Goal: Task Accomplishment & Management: Use online tool/utility

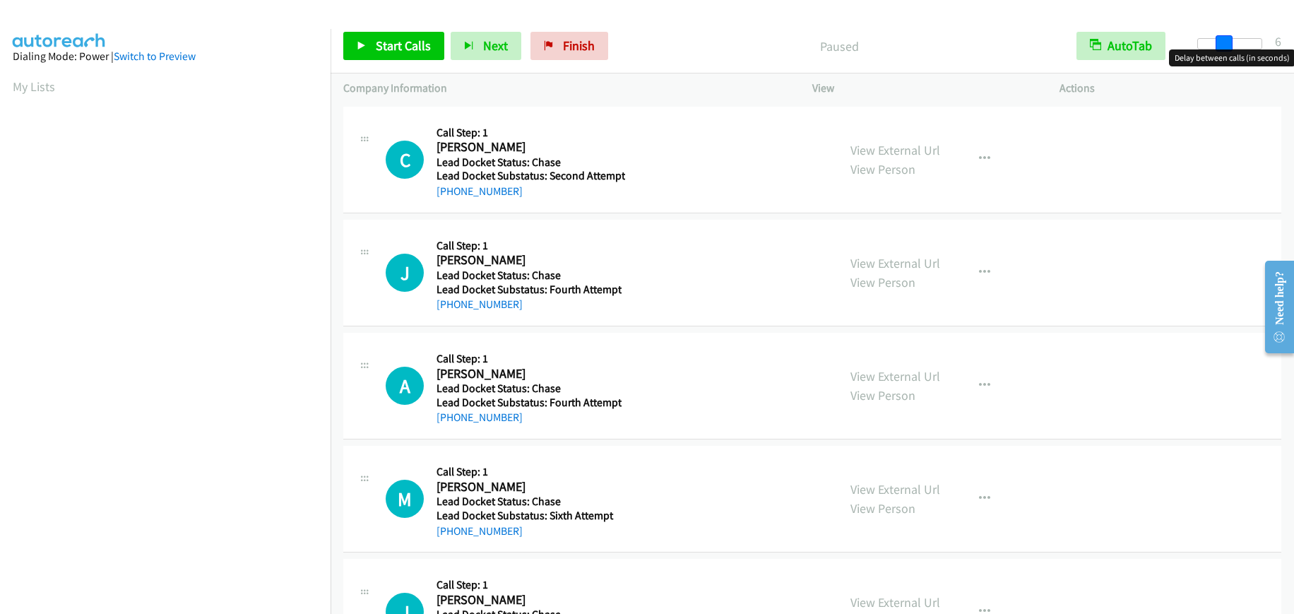
drag, startPoint x: 1200, startPoint y: 47, endPoint x: 1224, endPoint y: 50, distance: 24.3
click at [1224, 50] on body "Start Calls Pause Next Finish Paused AutoTab AutoTab 6 Company Information Info…" at bounding box center [647, 33] width 1294 height 67
click at [391, 49] on span "Start Calls" at bounding box center [403, 45] width 55 height 16
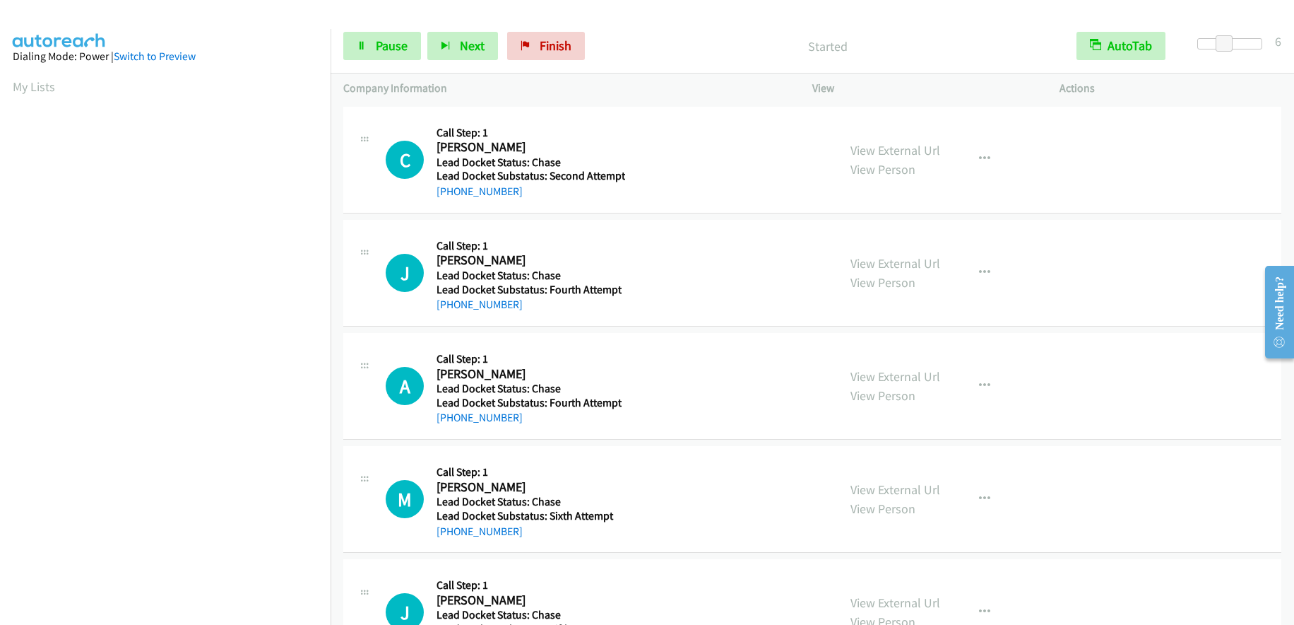
scroll to position [168, 0]
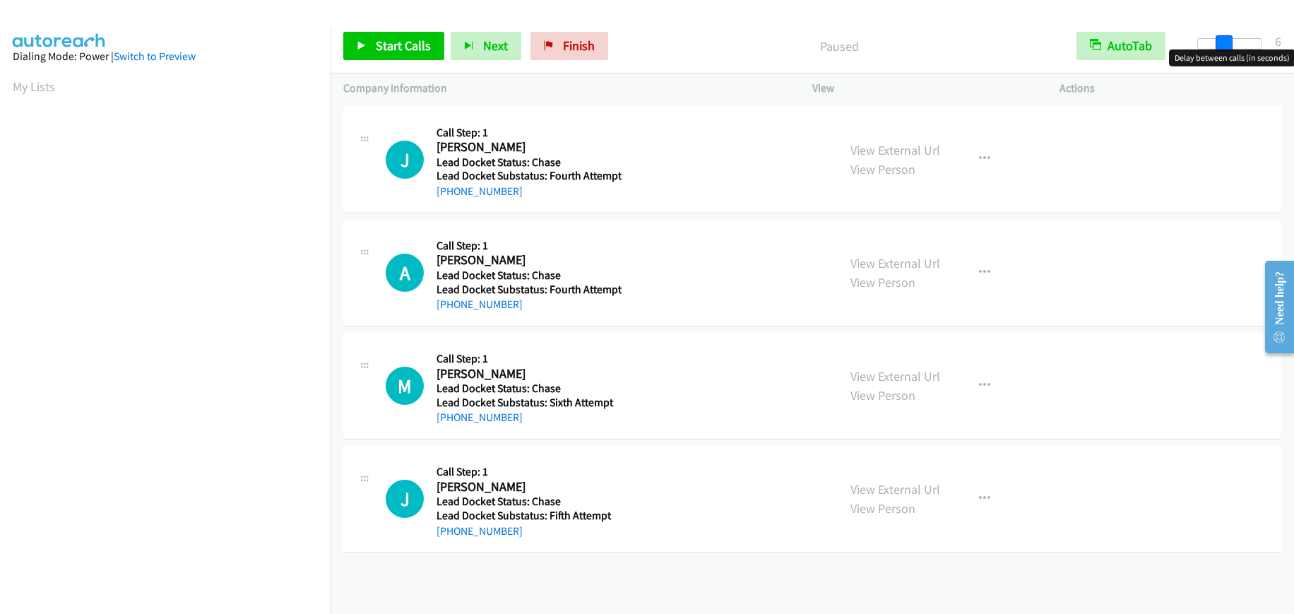
drag, startPoint x: 1205, startPoint y: 45, endPoint x: 1231, endPoint y: 47, distance: 26.2
click at [1231, 47] on span at bounding box center [1224, 43] width 17 height 17
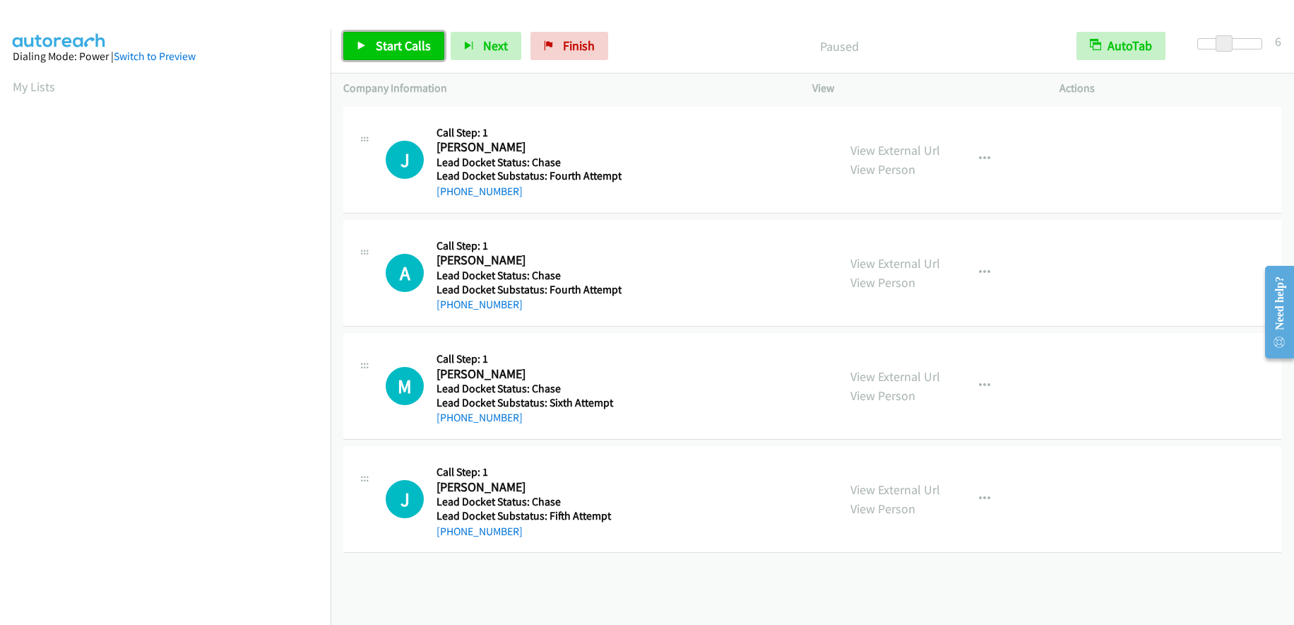
click at [413, 42] on span "Start Calls" at bounding box center [403, 45] width 55 height 16
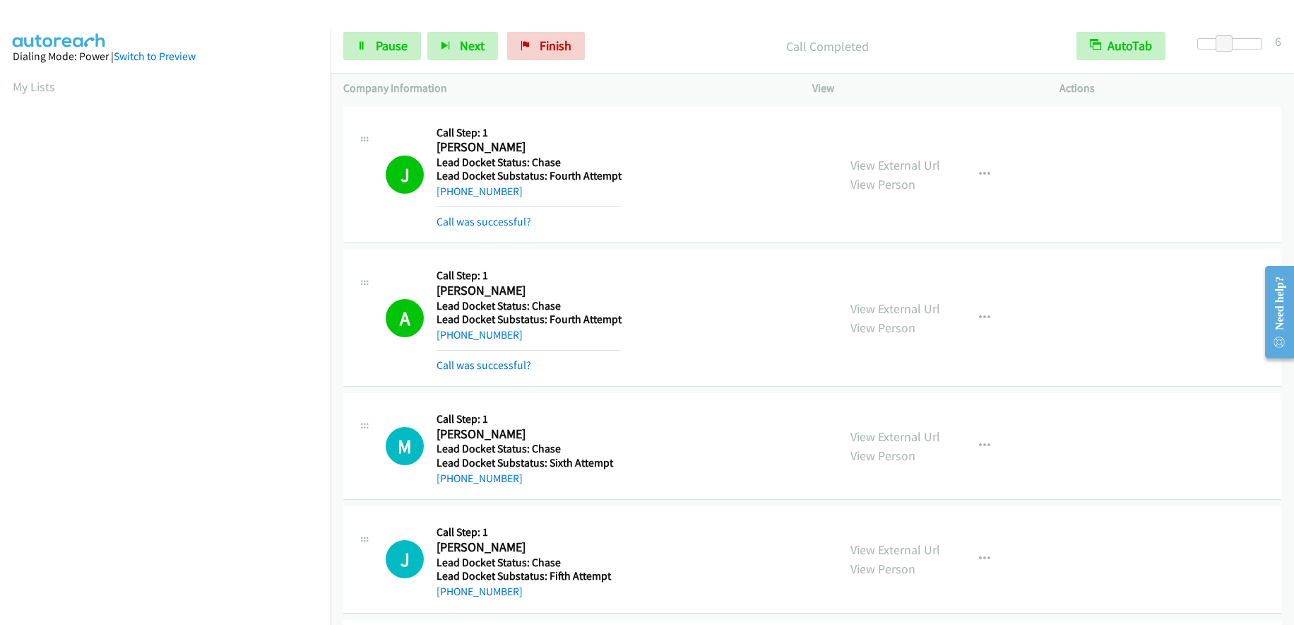
scroll to position [168, 0]
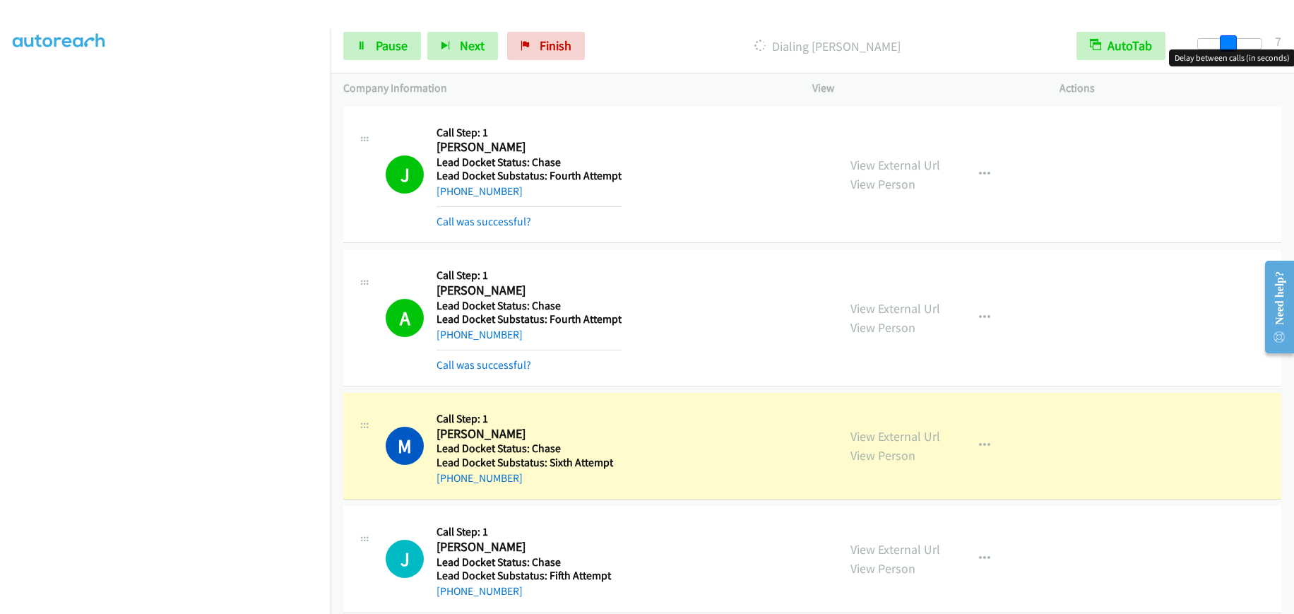
click at [1223, 41] on span at bounding box center [1228, 43] width 17 height 17
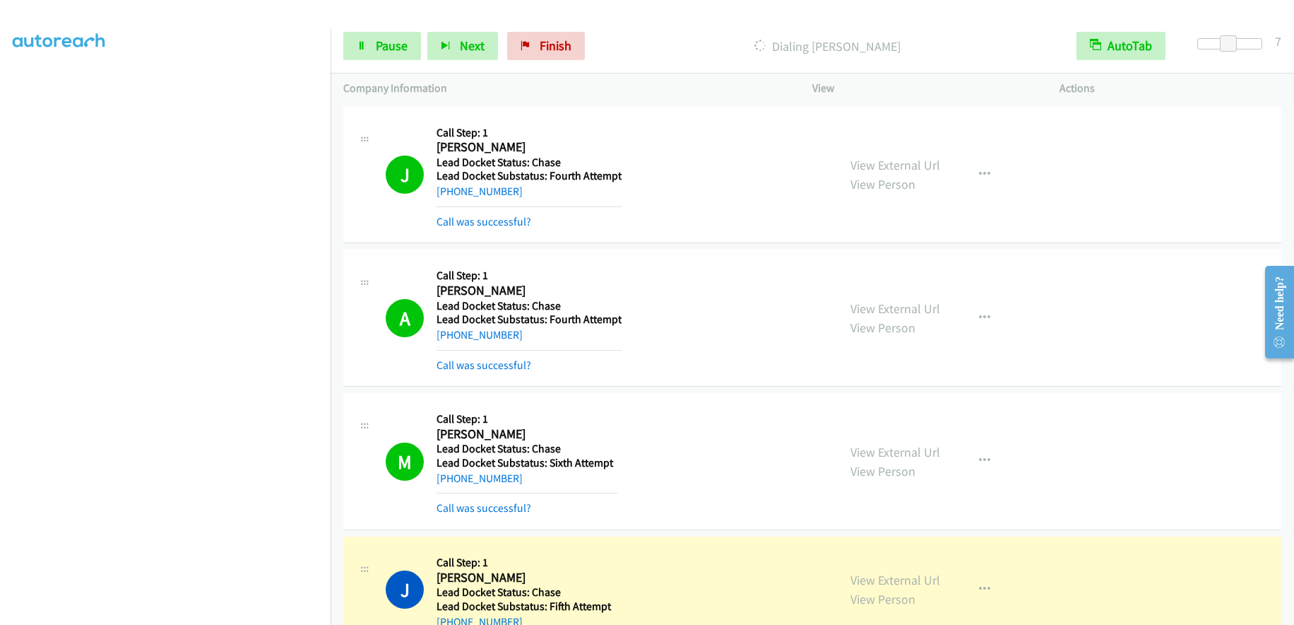
scroll to position [167, 0]
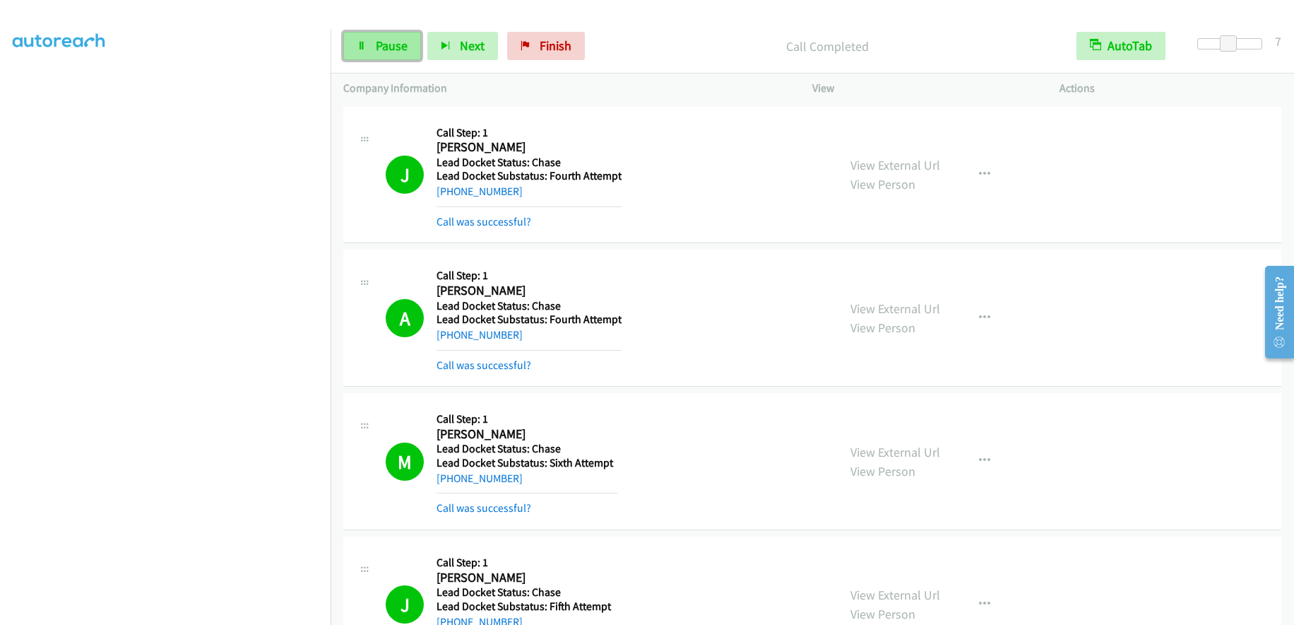
click at [371, 50] on link "Pause" at bounding box center [382, 46] width 78 height 28
click at [411, 49] on span "Start Calls" at bounding box center [403, 45] width 55 height 16
click at [378, 42] on span "Pause" at bounding box center [392, 45] width 32 height 16
click at [377, 54] on link "Start Calls" at bounding box center [393, 46] width 101 height 28
click at [379, 52] on span "Pause" at bounding box center [392, 45] width 32 height 16
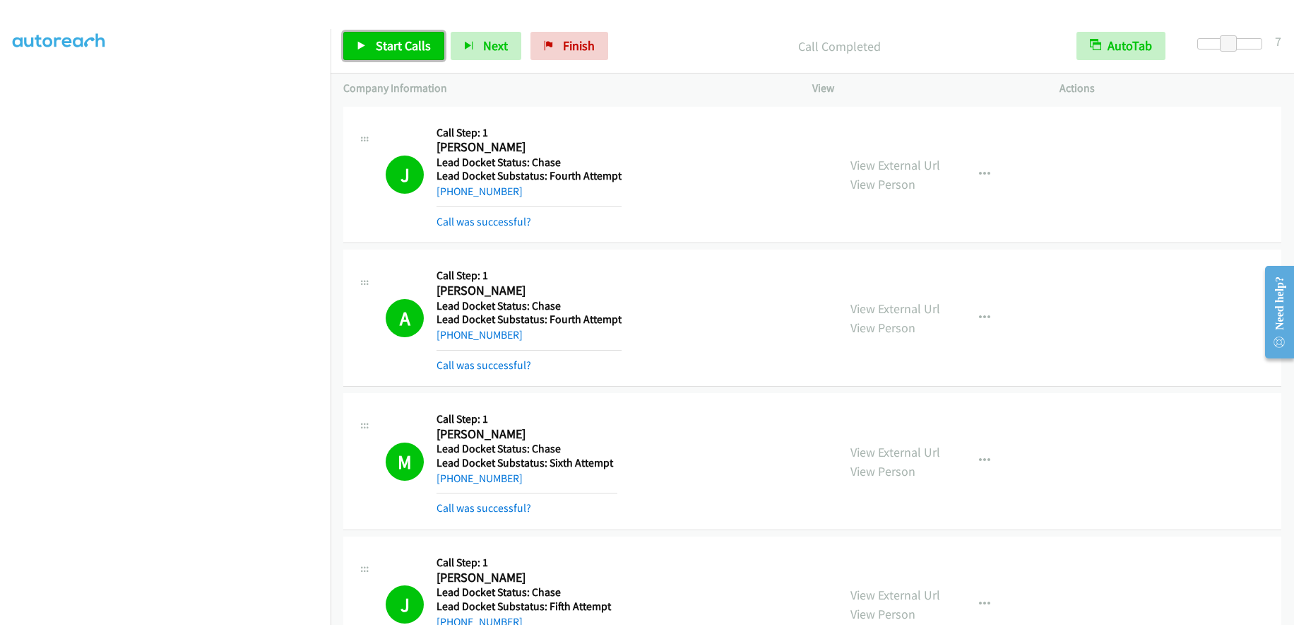
click at [386, 44] on span "Start Calls" at bounding box center [403, 45] width 55 height 16
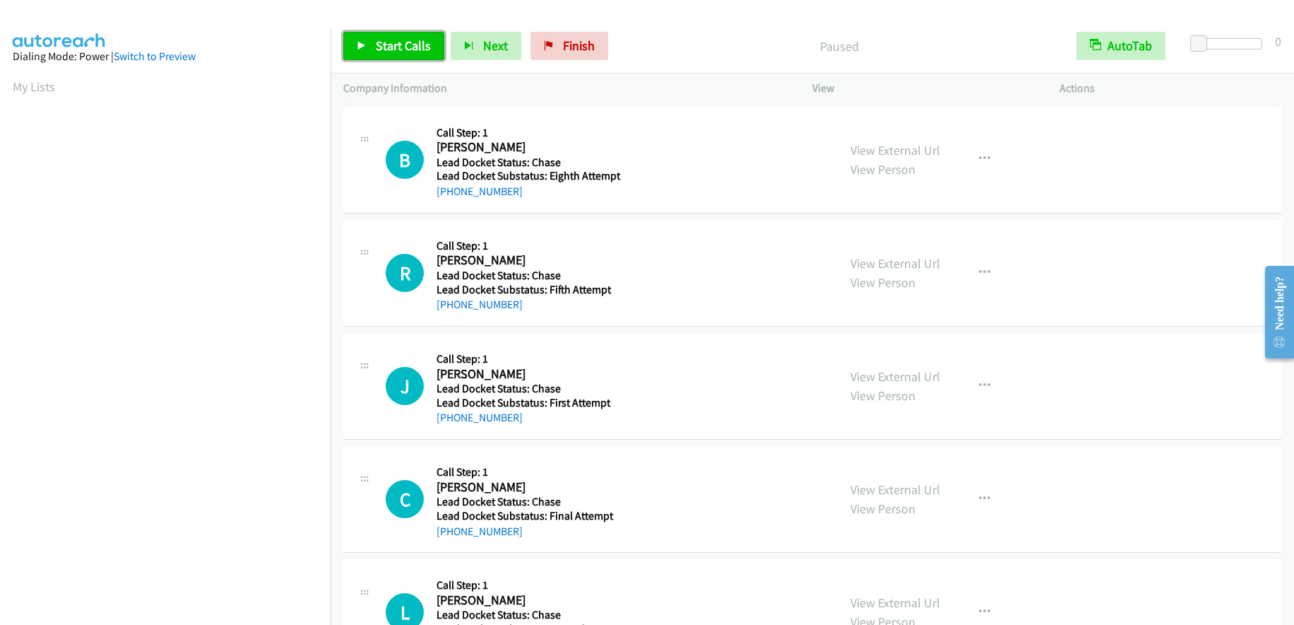
click at [394, 50] on span "Start Calls" at bounding box center [403, 45] width 55 height 16
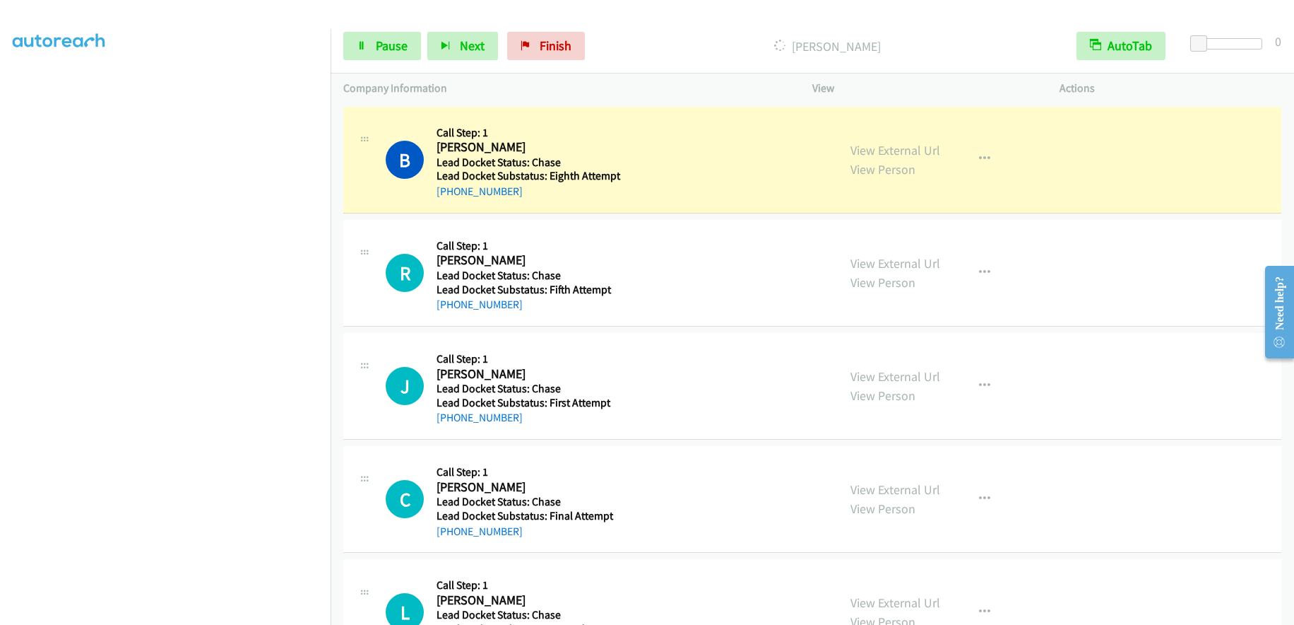
scroll to position [167, 0]
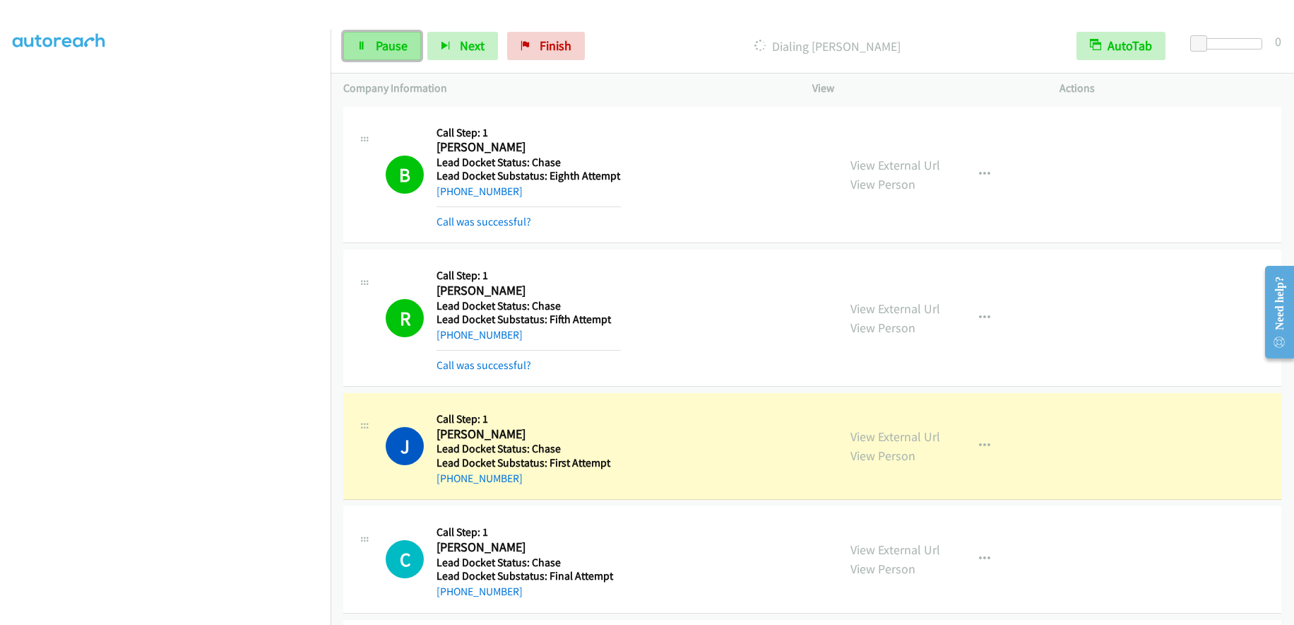
click at [380, 46] on span "Pause" at bounding box center [392, 45] width 32 height 16
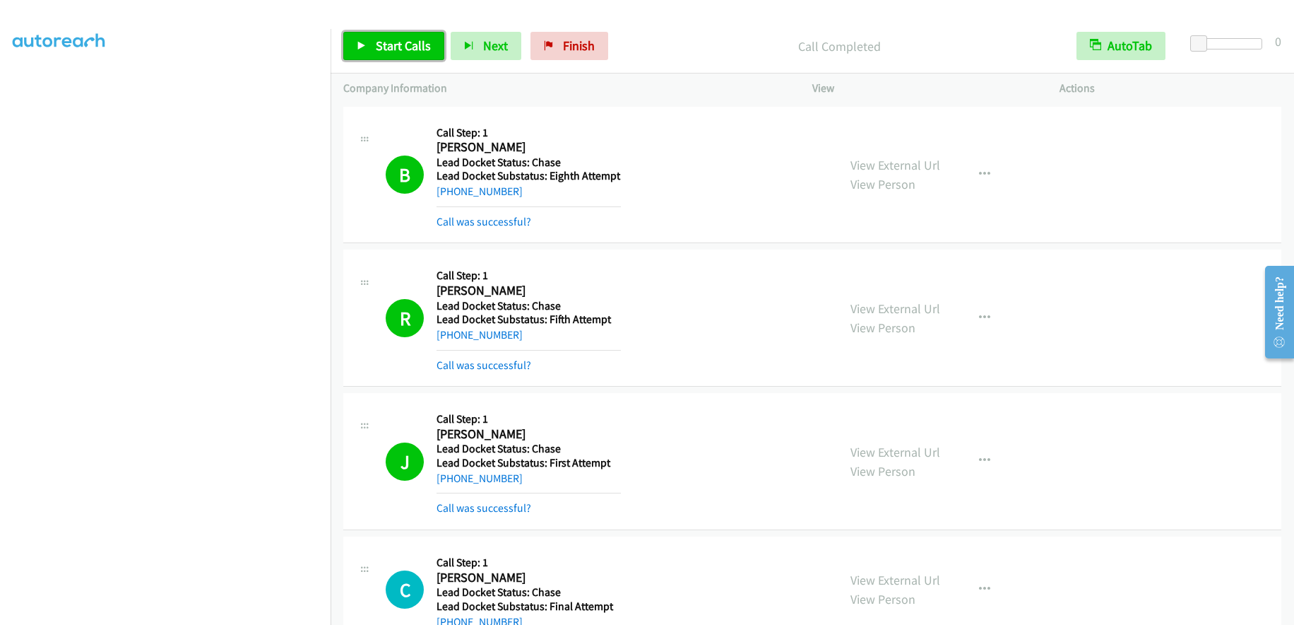
click at [377, 45] on span "Start Calls" at bounding box center [403, 45] width 55 height 16
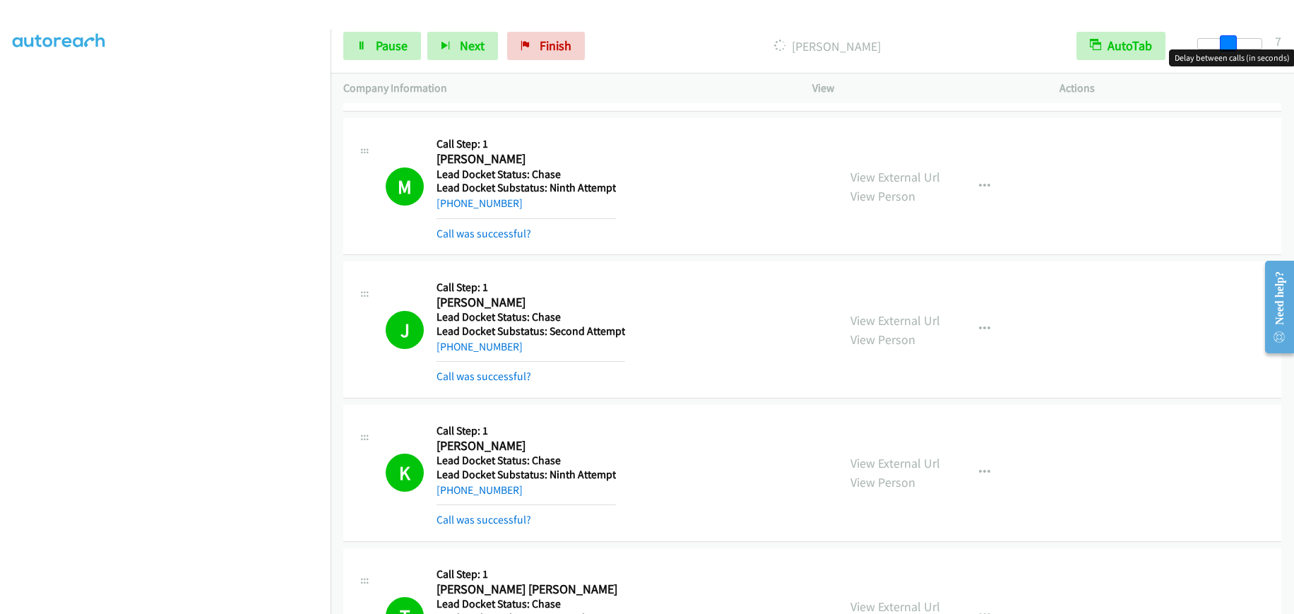
drag, startPoint x: 1200, startPoint y: 40, endPoint x: 1231, endPoint y: 50, distance: 32.6
click at [1231, 50] on body "Start Calls Pause Next Finish Dialing James Smith AutoTab AutoTab 7 Company Inf…" at bounding box center [647, 33] width 1294 height 67
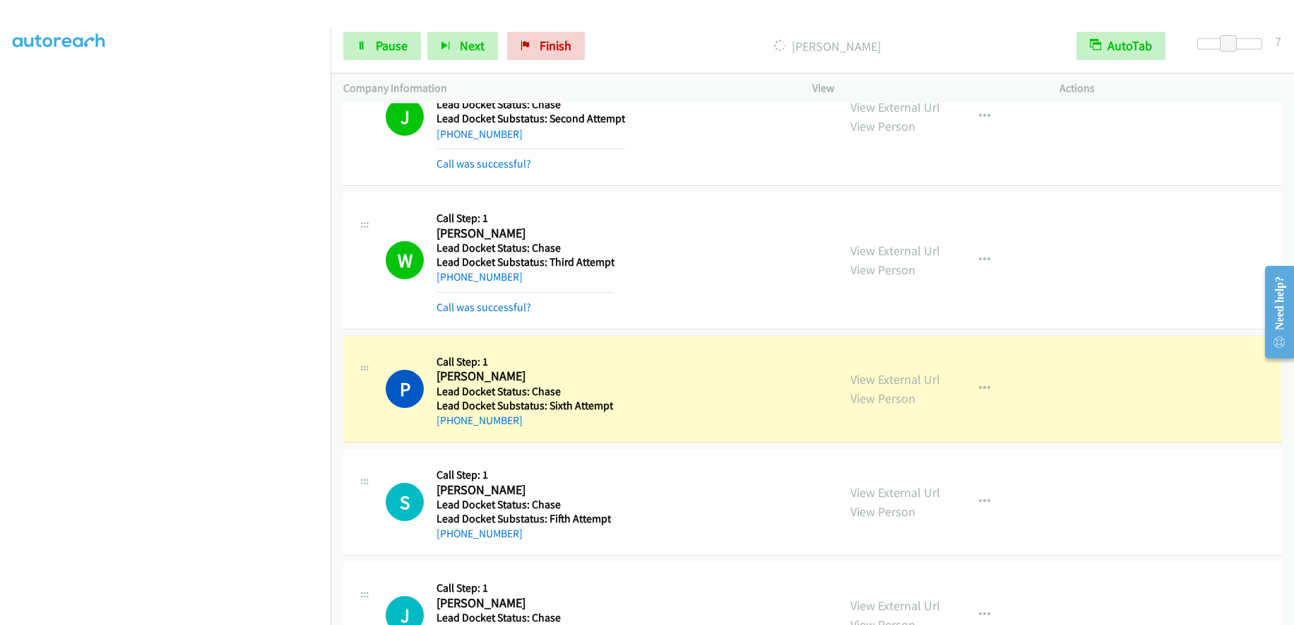
scroll to position [2242, 0]
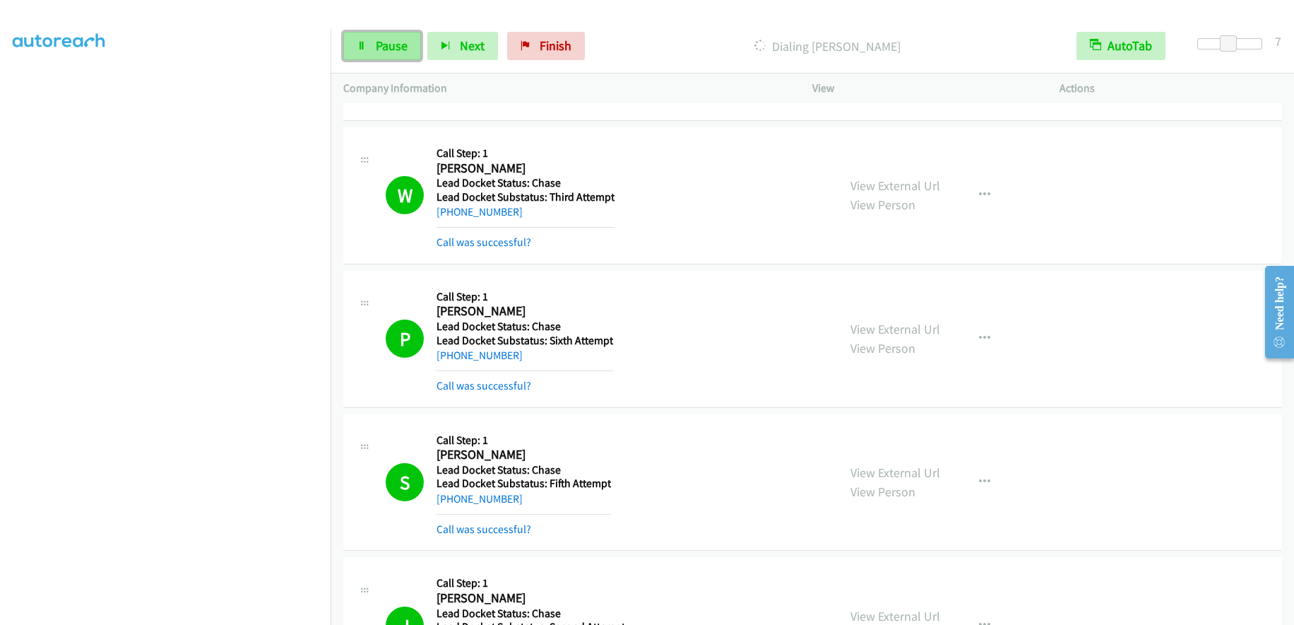
click at [386, 54] on link "Pause" at bounding box center [382, 46] width 78 height 28
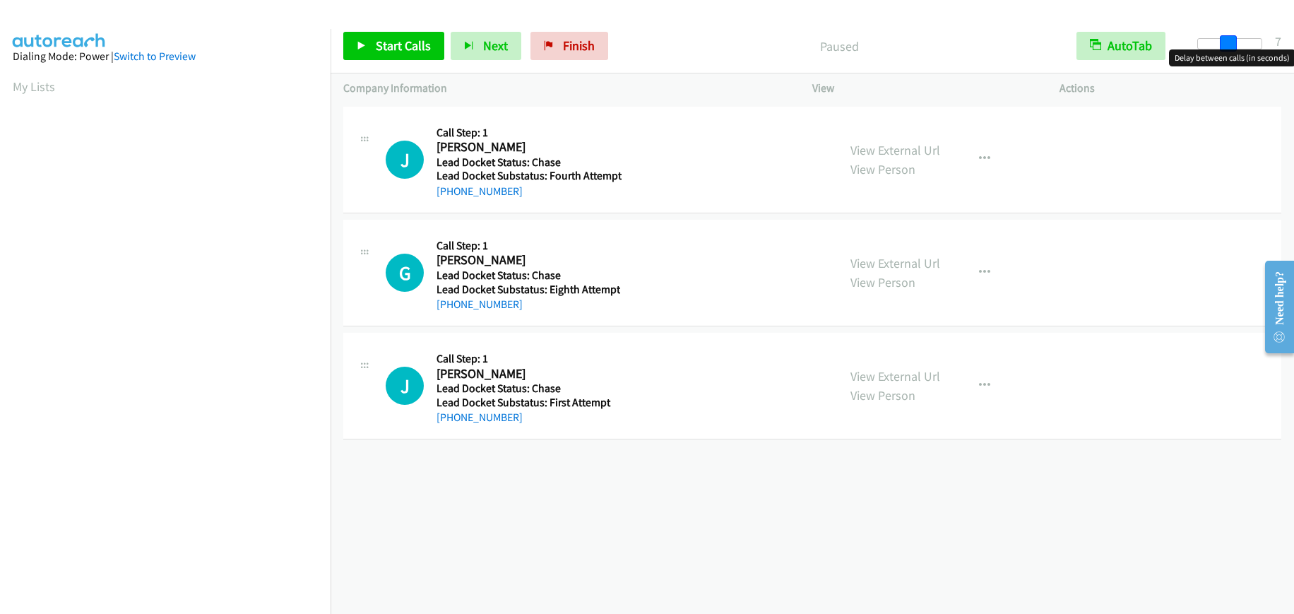
drag, startPoint x: 1202, startPoint y: 40, endPoint x: 1233, endPoint y: 45, distance: 30.7
click at [1233, 45] on span at bounding box center [1228, 43] width 17 height 17
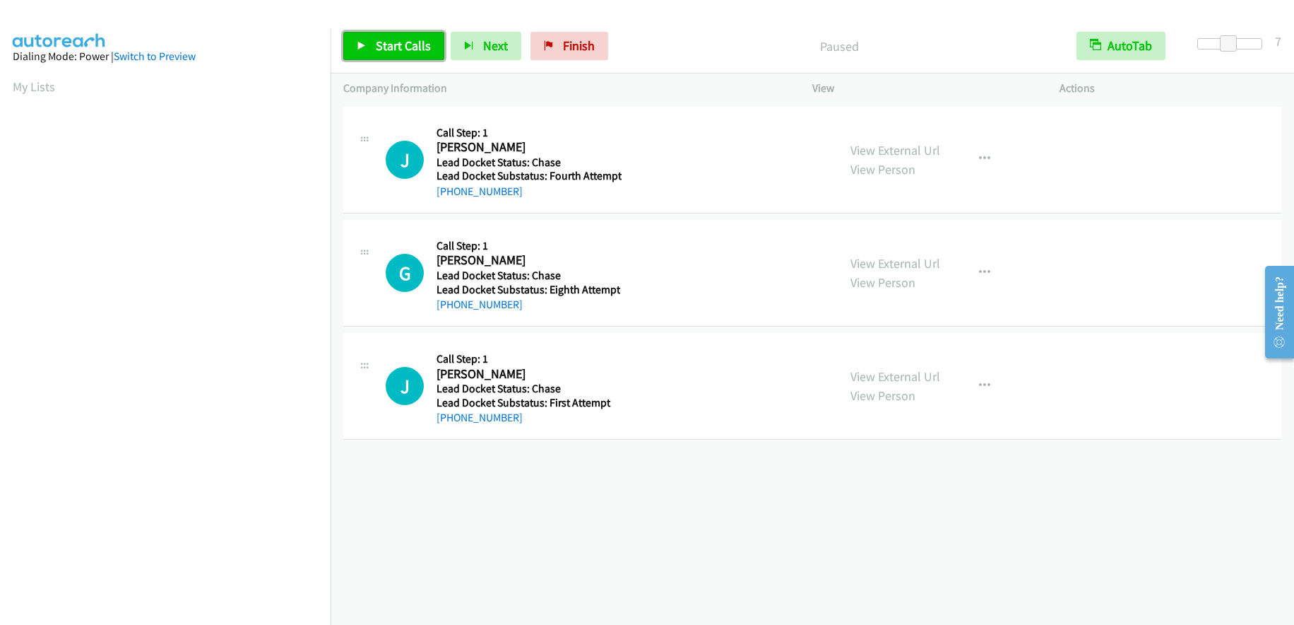
click at [385, 39] on span "Start Calls" at bounding box center [403, 45] width 55 height 16
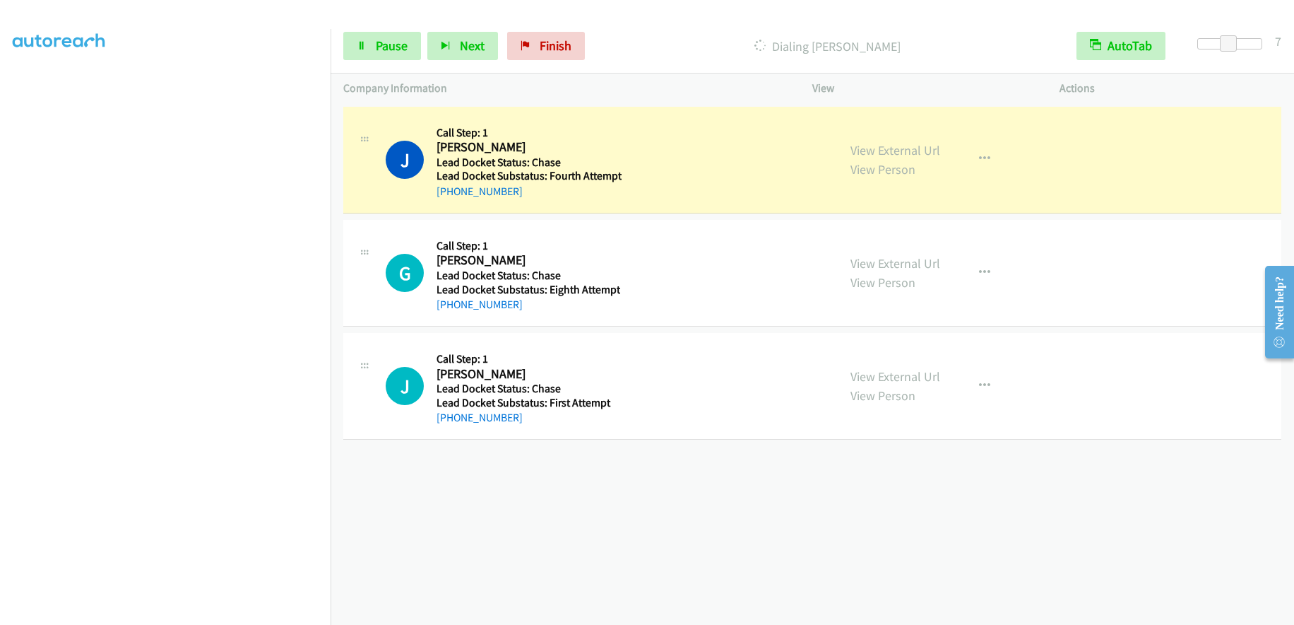
scroll to position [167, 0]
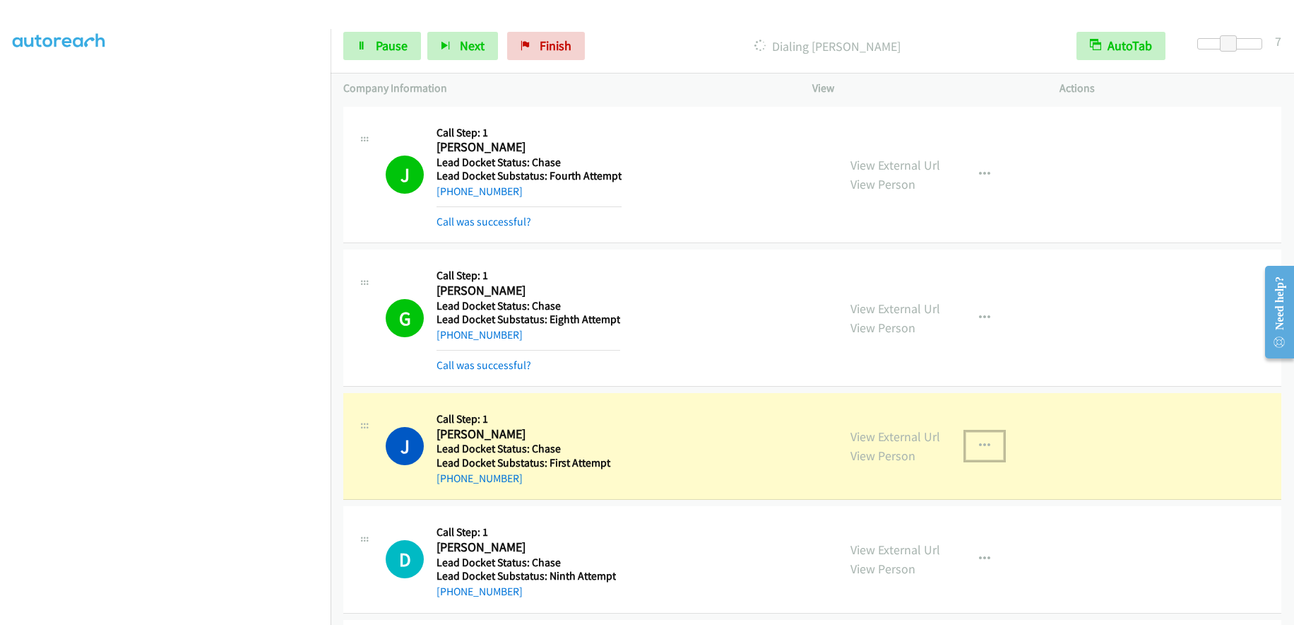
click at [979, 440] on icon "button" at bounding box center [984, 445] width 11 height 11
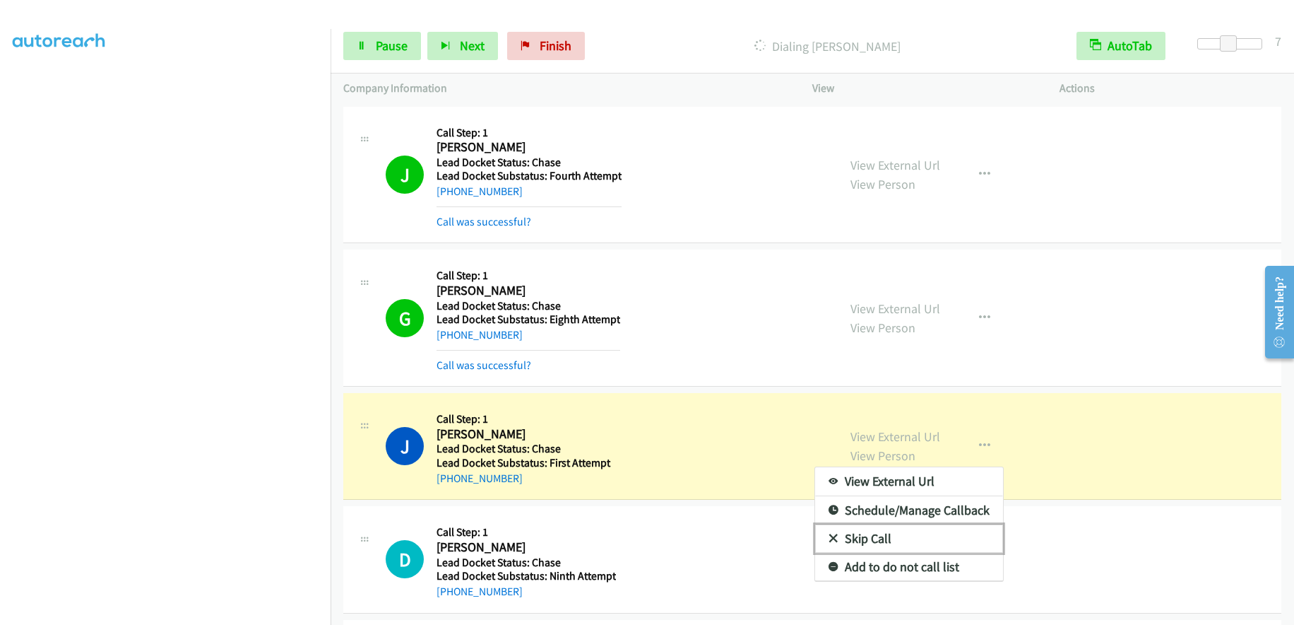
click at [905, 526] on link "Skip Call" at bounding box center [909, 538] width 188 height 28
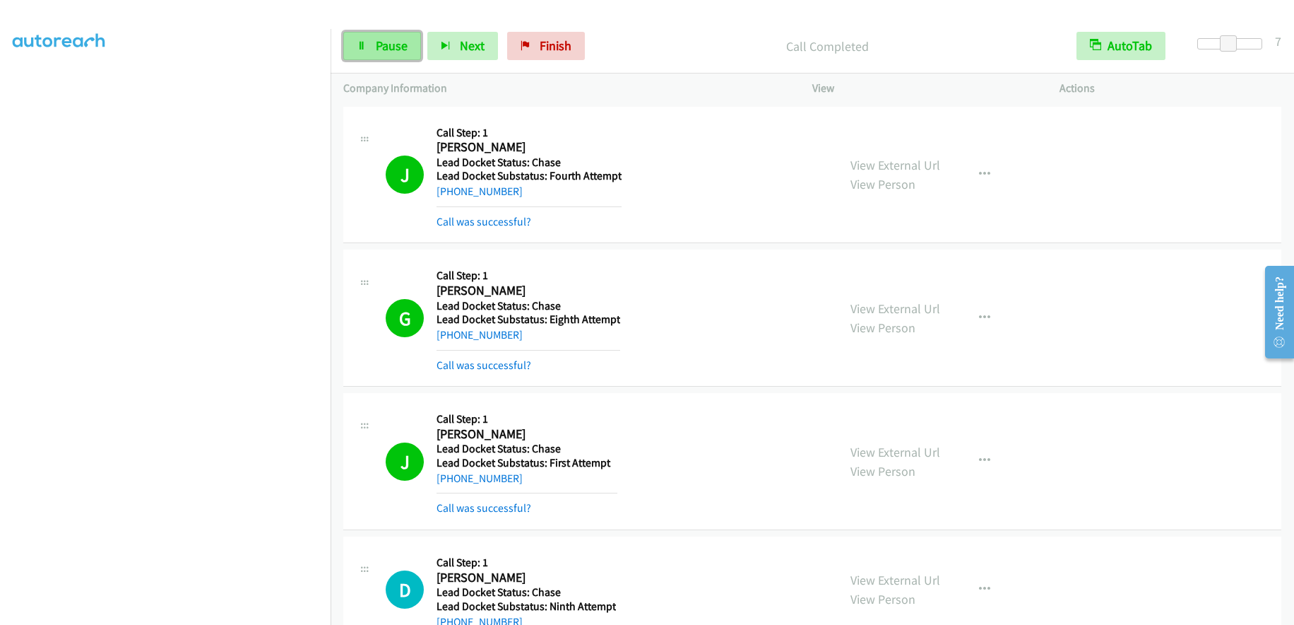
click at [377, 47] on span "Pause" at bounding box center [392, 45] width 32 height 16
click at [380, 47] on span "Start Calls" at bounding box center [403, 45] width 55 height 16
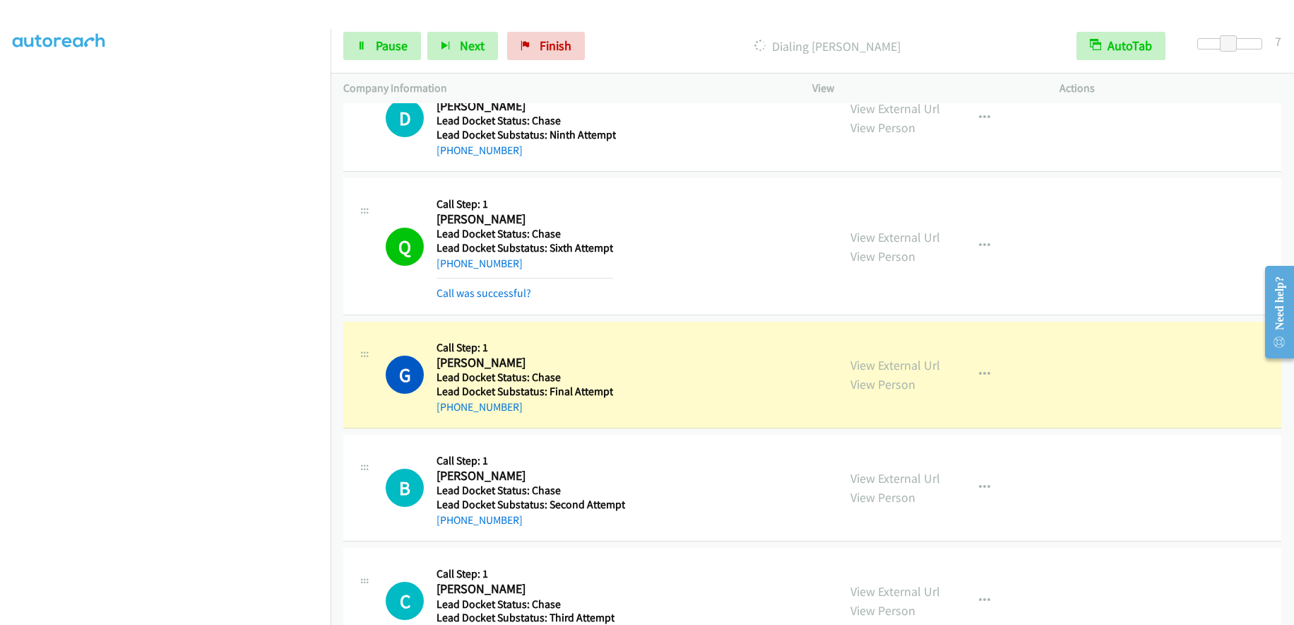
scroll to position [619, 0]
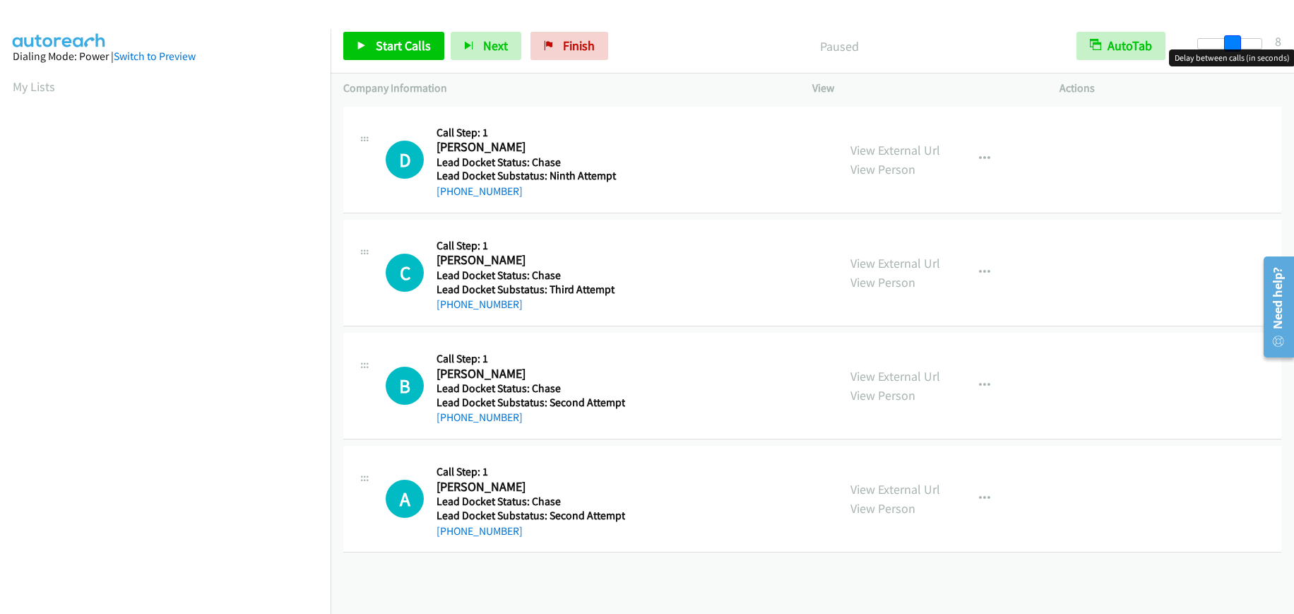
drag, startPoint x: 1195, startPoint y: 42, endPoint x: 1226, endPoint y: 47, distance: 32.2
click at [1226, 47] on span at bounding box center [1232, 43] width 17 height 17
click at [1225, 43] on span at bounding box center [1228, 43] width 17 height 17
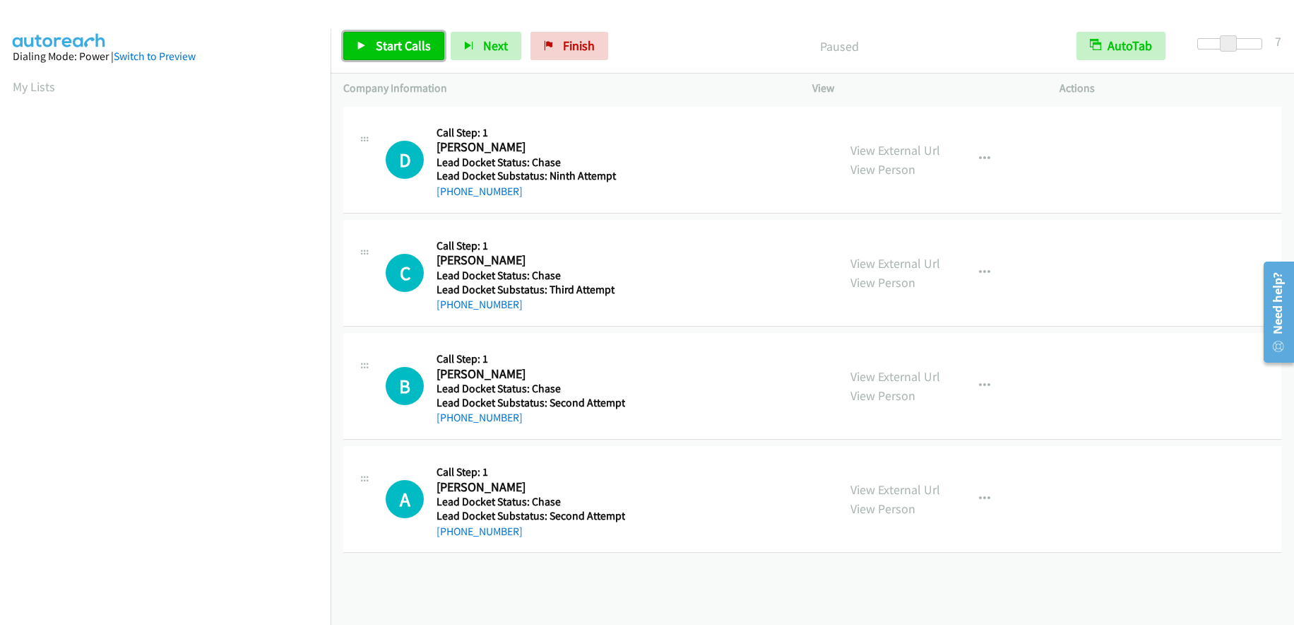
click at [406, 47] on span "Start Calls" at bounding box center [403, 45] width 55 height 16
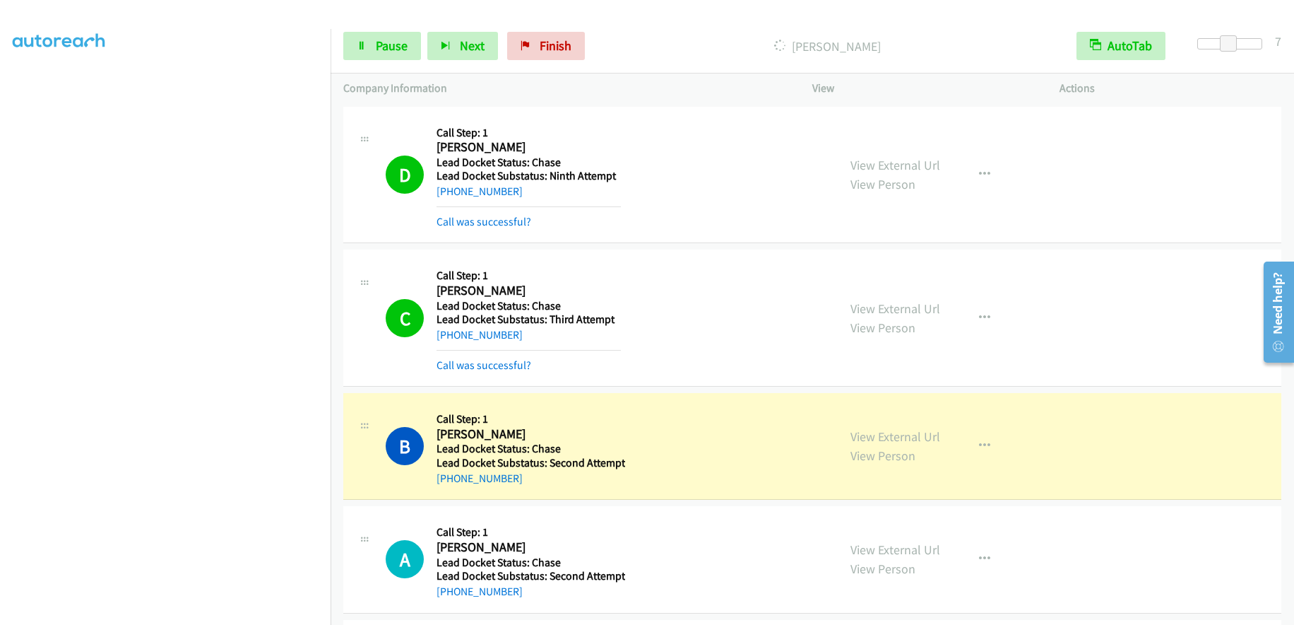
scroll to position [283, 0]
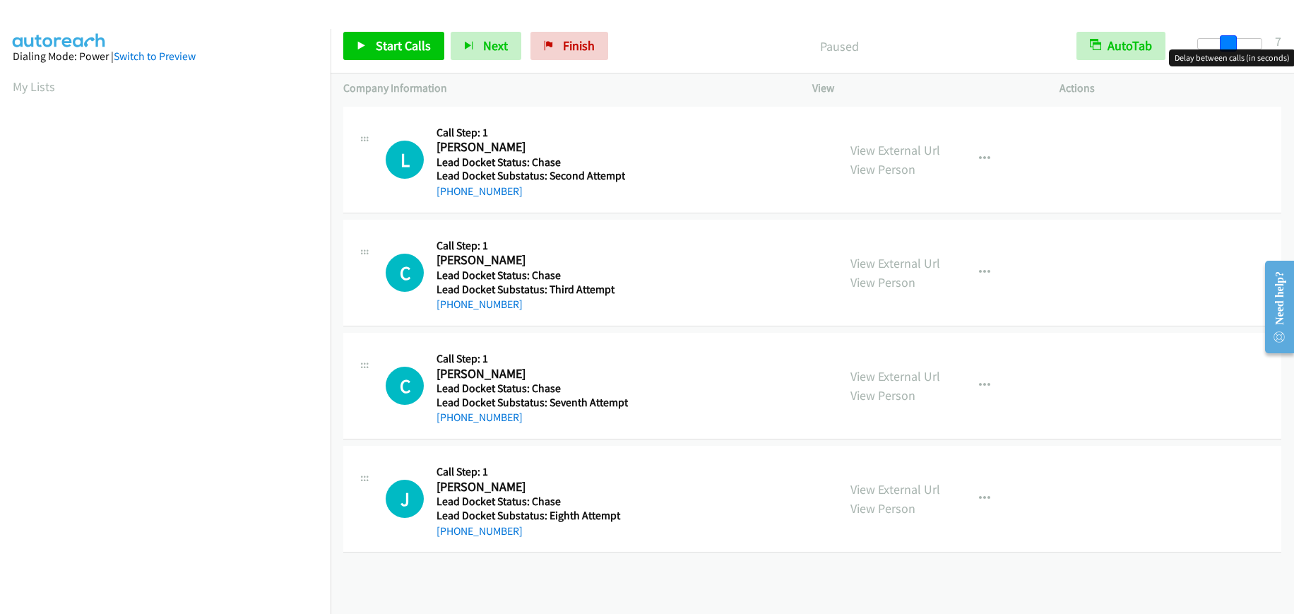
drag, startPoint x: 1203, startPoint y: 42, endPoint x: 1231, endPoint y: 46, distance: 27.9
click at [1231, 46] on span at bounding box center [1228, 43] width 17 height 17
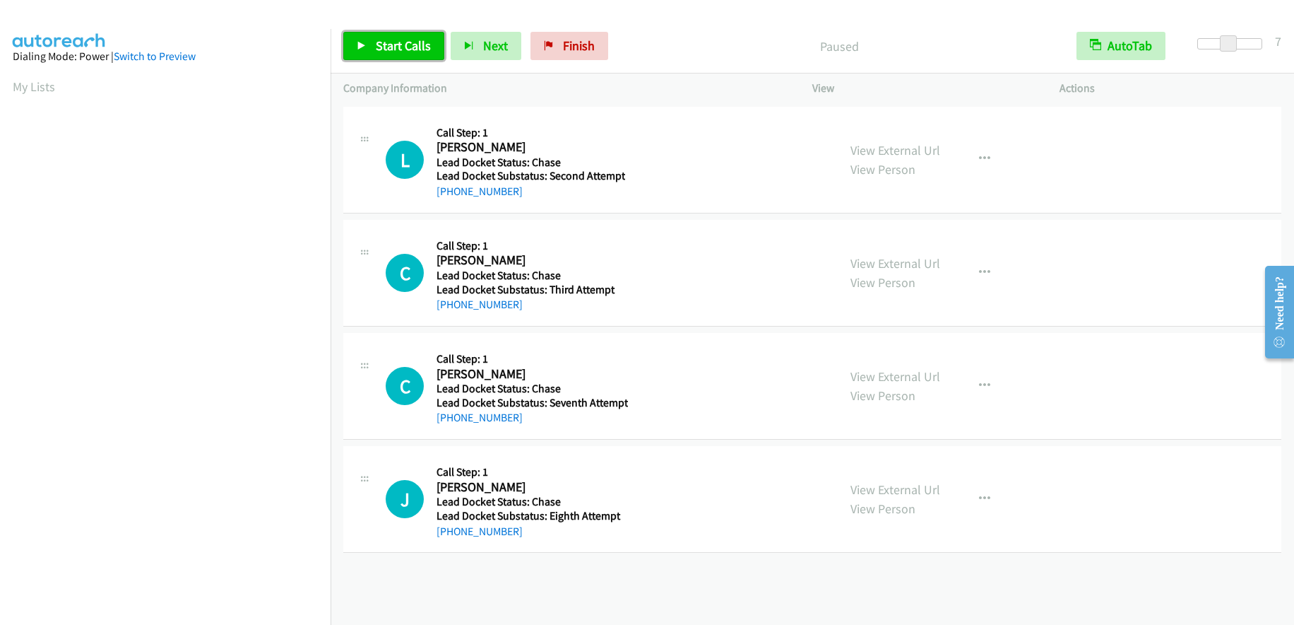
click at [380, 47] on span "Start Calls" at bounding box center [403, 45] width 55 height 16
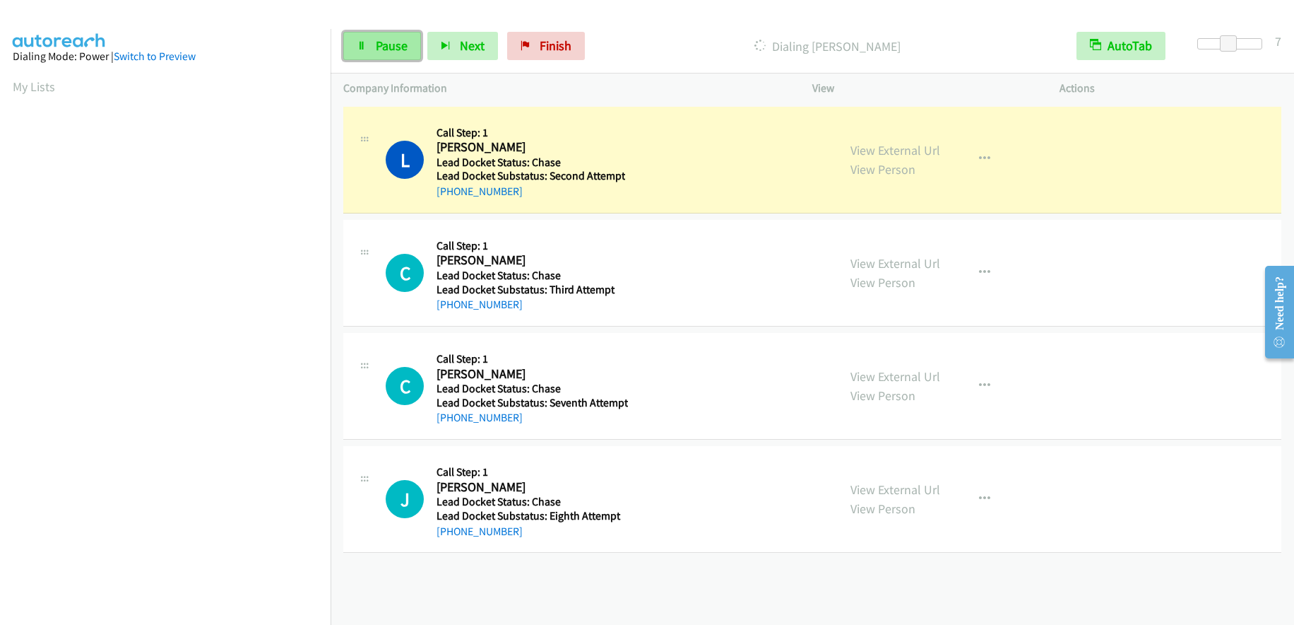
click at [382, 37] on link "Pause" at bounding box center [382, 46] width 78 height 28
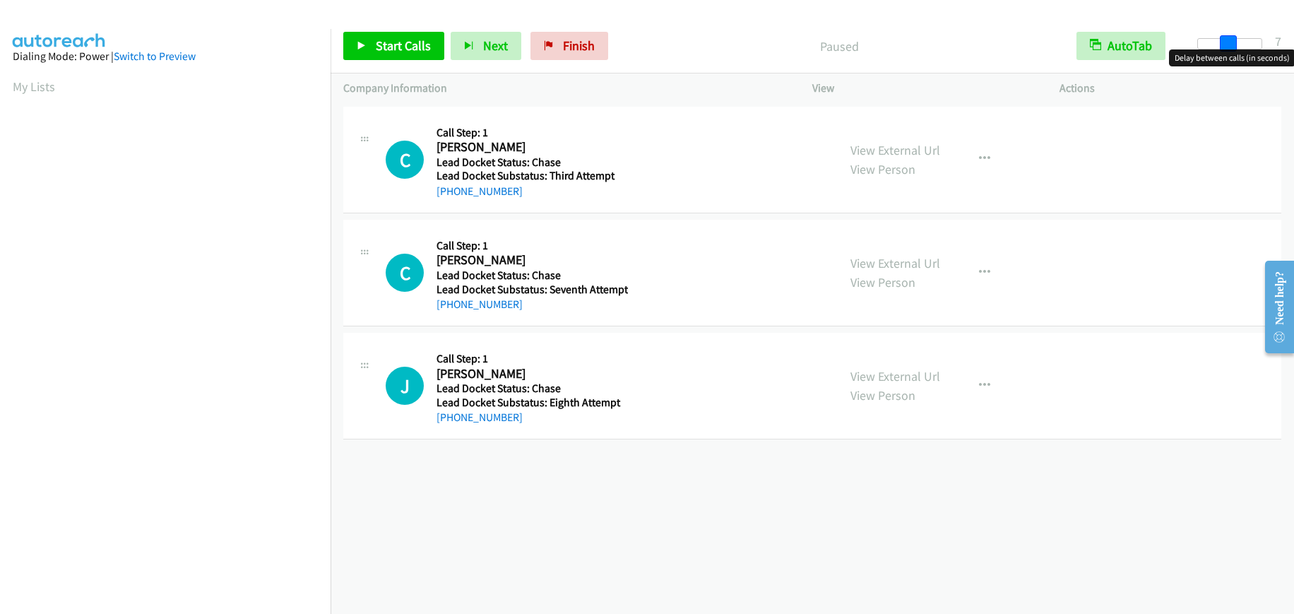
drag, startPoint x: 1205, startPoint y: 41, endPoint x: 1234, endPoint y: 40, distance: 28.3
click at [1234, 40] on span at bounding box center [1228, 43] width 17 height 17
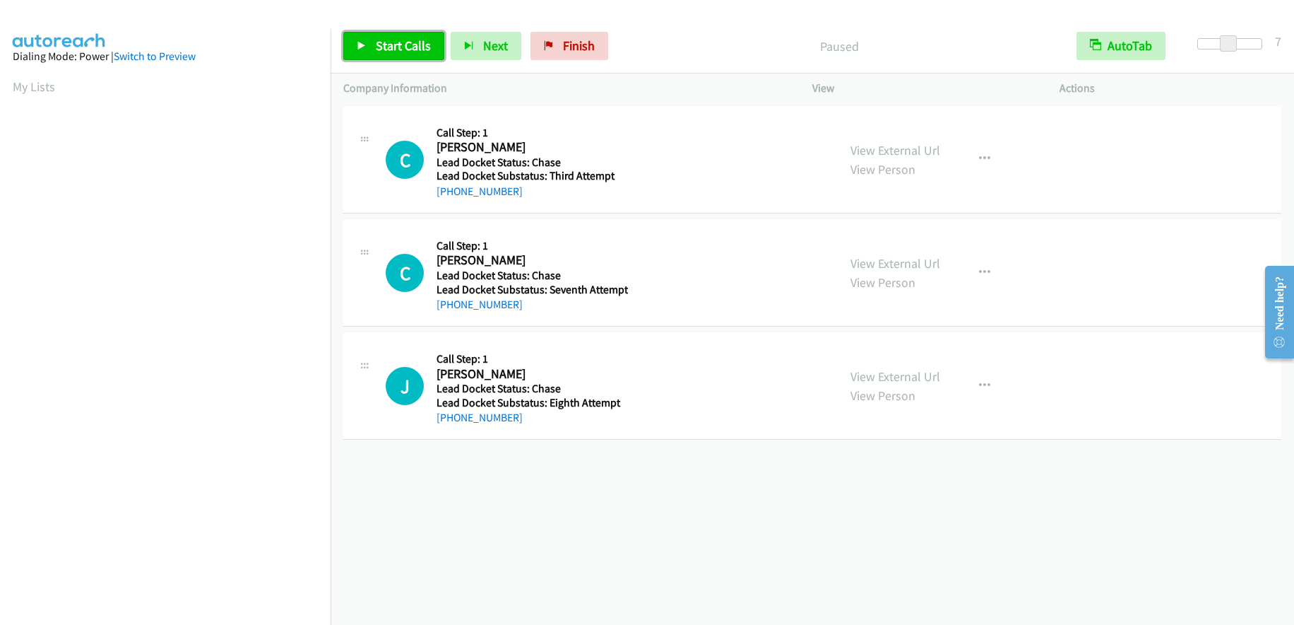
click at [403, 40] on span "Start Calls" at bounding box center [403, 45] width 55 height 16
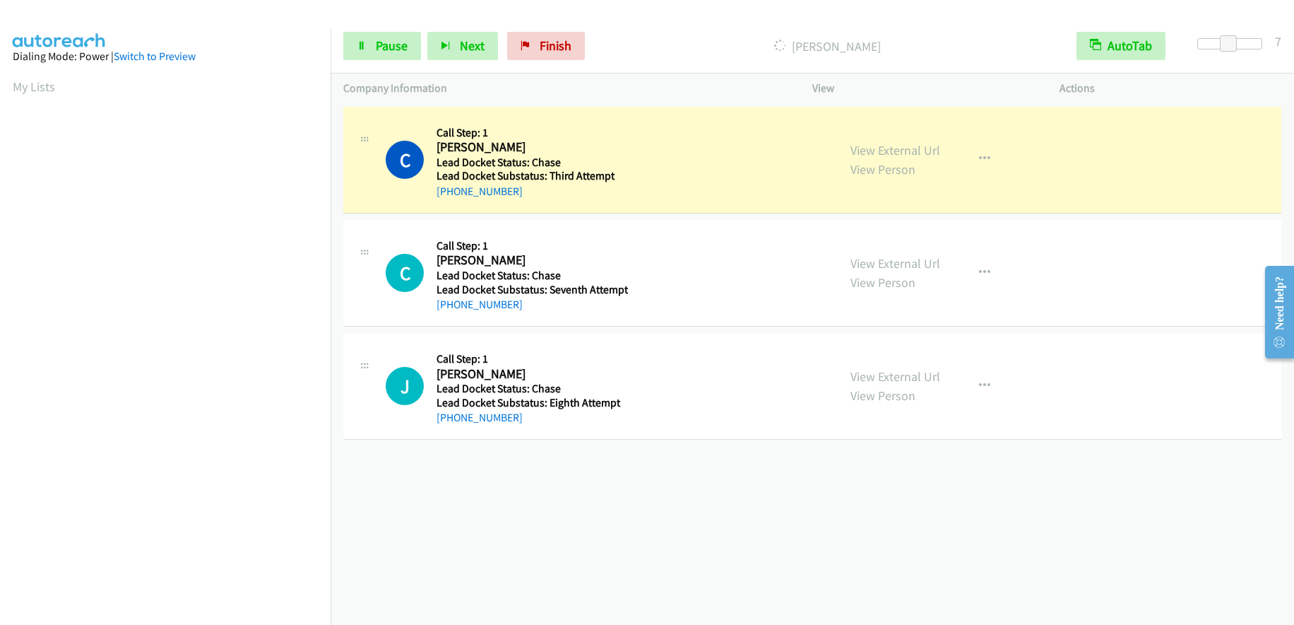
scroll to position [167, 0]
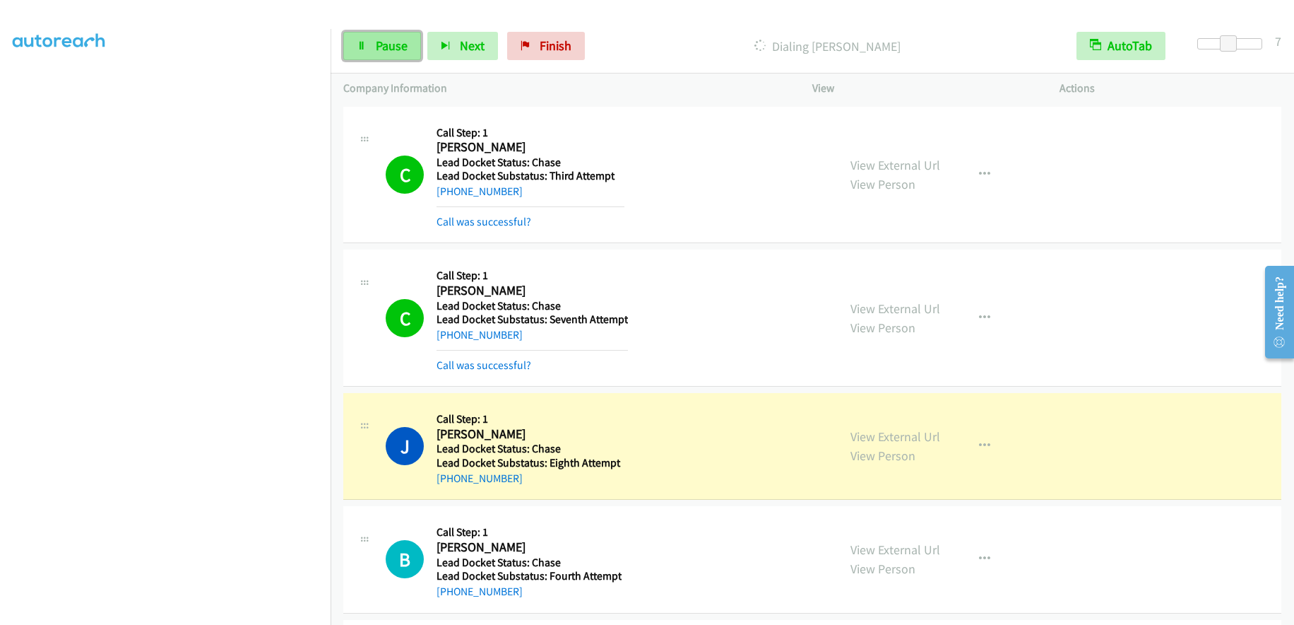
click at [374, 42] on link "Pause" at bounding box center [382, 46] width 78 height 28
